Goal: Navigation & Orientation: Find specific page/section

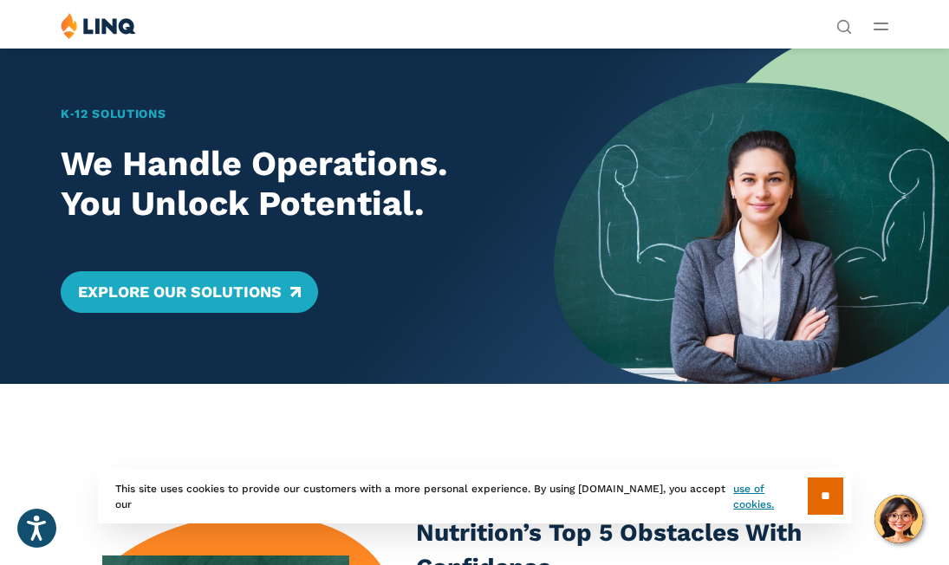
click at [883, 31] on div "Solutions Nutrition Overview NEW School Nutrition Suite School Nutrition State …" at bounding box center [474, 28] width 949 height 33
click at [883, 31] on button "Open Main Menu" at bounding box center [880, 25] width 15 height 19
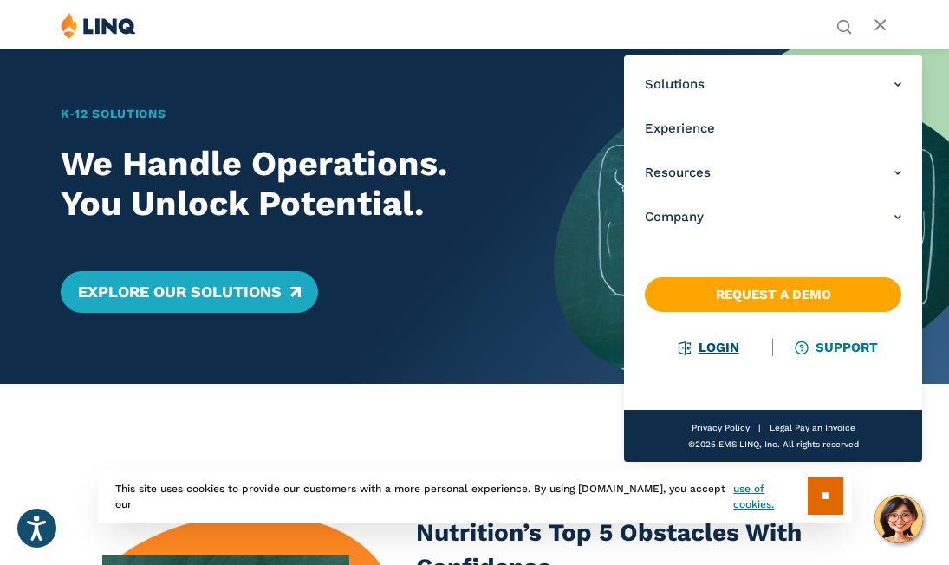
click at [703, 340] on link "Login" at bounding box center [709, 348] width 60 height 16
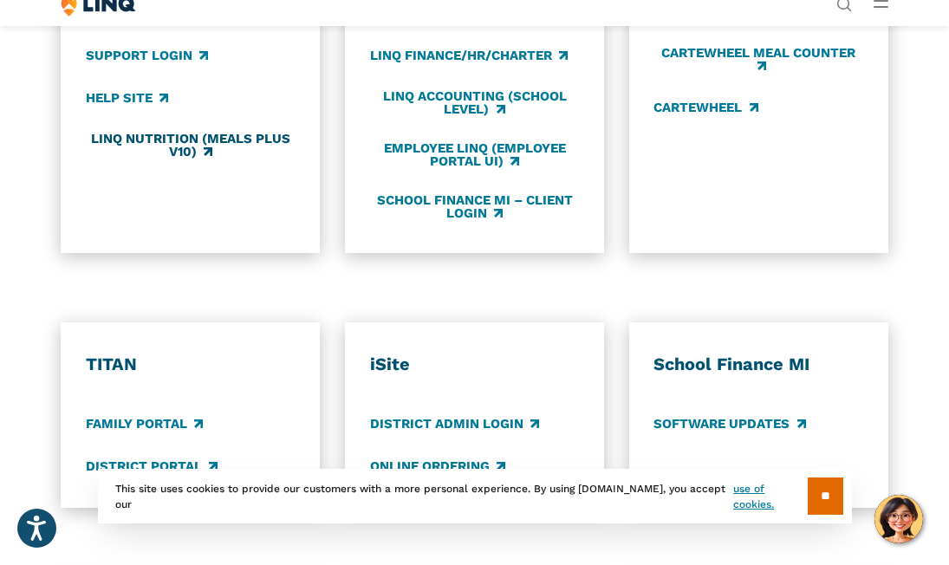
scroll to position [921, 0]
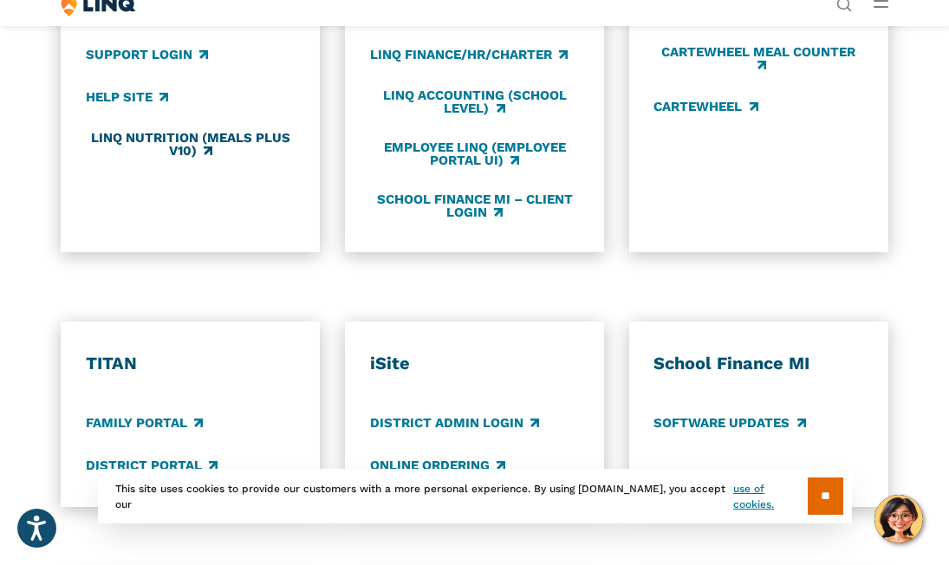
click at [187, 137] on link "LINQ Nutrition (Meals Plus v10)" at bounding box center [191, 144] width 210 height 29
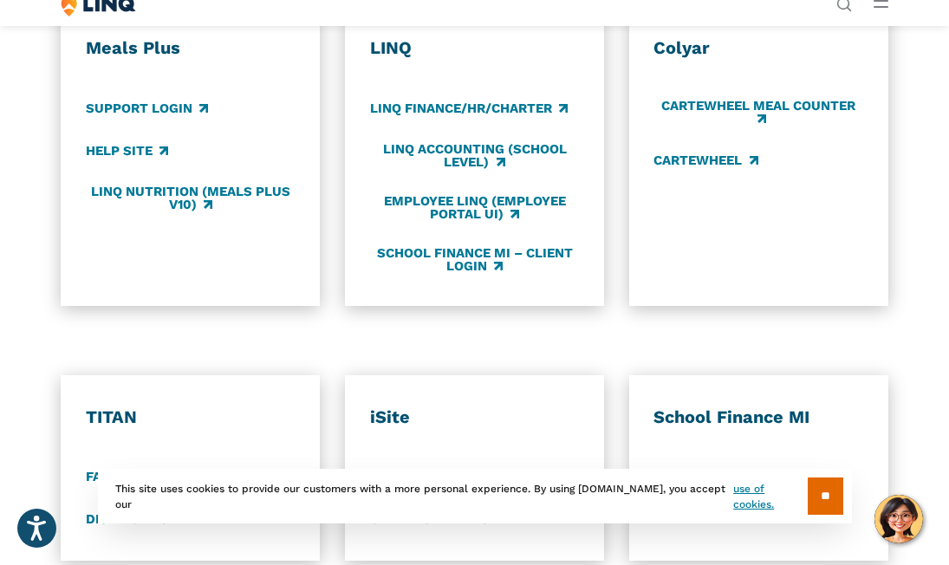
scroll to position [868, 0]
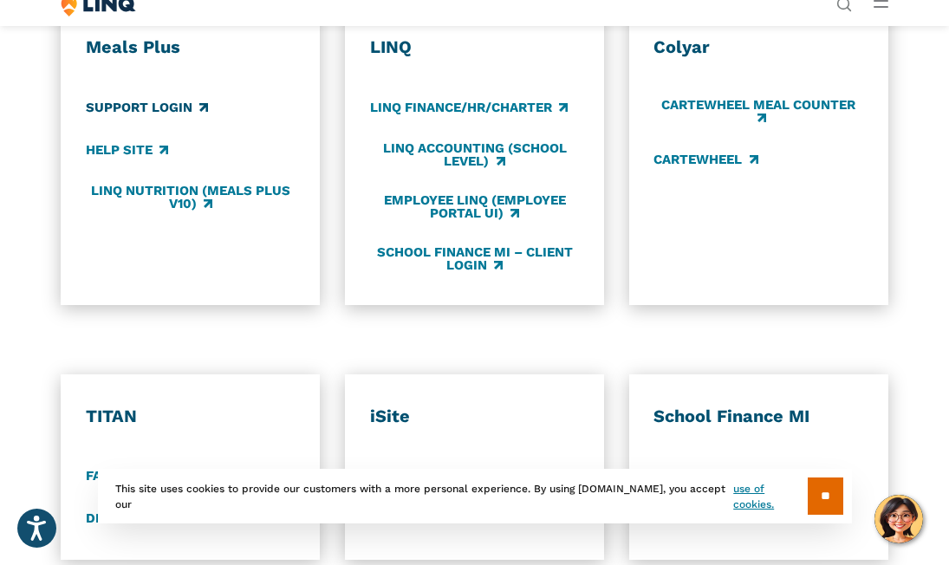
click at [187, 108] on link "Support Login" at bounding box center [147, 107] width 122 height 19
